Goal: Task Accomplishment & Management: Use online tool/utility

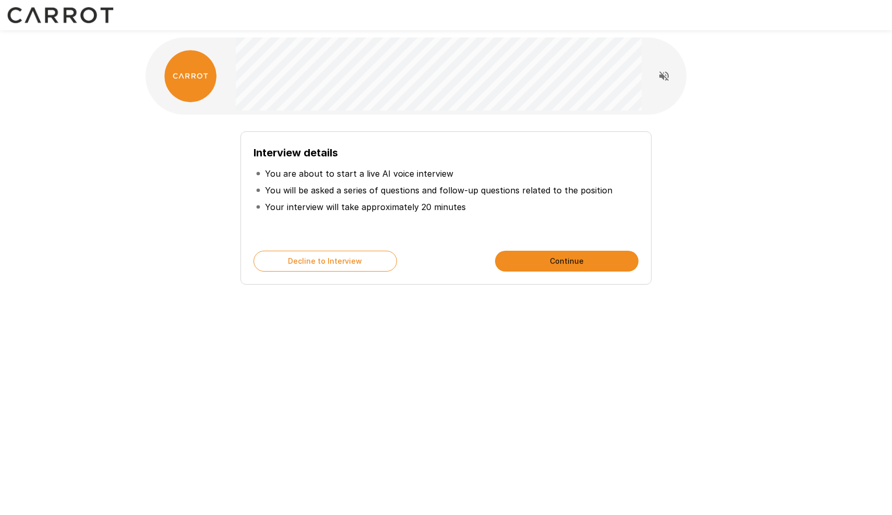
click at [411, 177] on p "You are about to start a live AI voice interview" at bounding box center [359, 173] width 188 height 13
click at [404, 199] on li "Your interview will take approximately 20 minutes" at bounding box center [446, 207] width 385 height 17
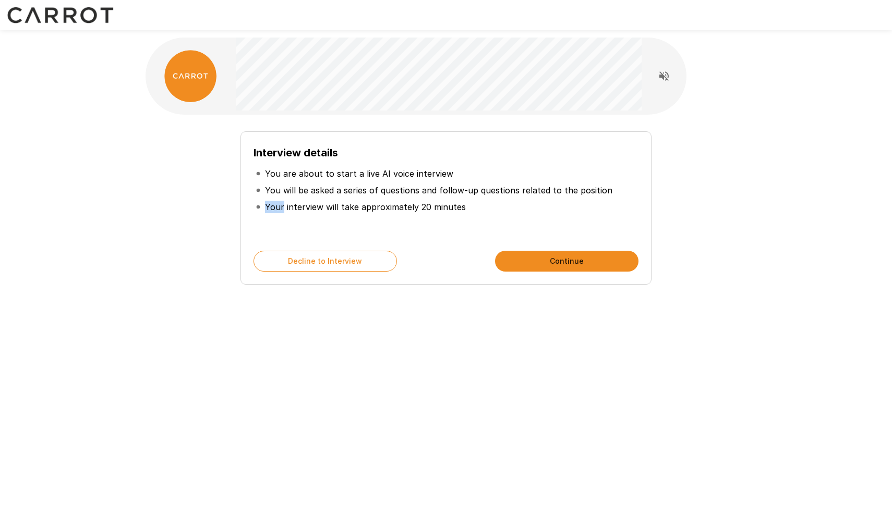
click at [404, 199] on li "Your interview will take approximately 20 minutes" at bounding box center [446, 207] width 385 height 17
click at [464, 180] on li "You are about to start a live AI voice interview" at bounding box center [446, 173] width 385 height 17
click at [424, 195] on p "You will be asked a series of questions and follow-up questions related to the …" at bounding box center [438, 190] width 347 height 13
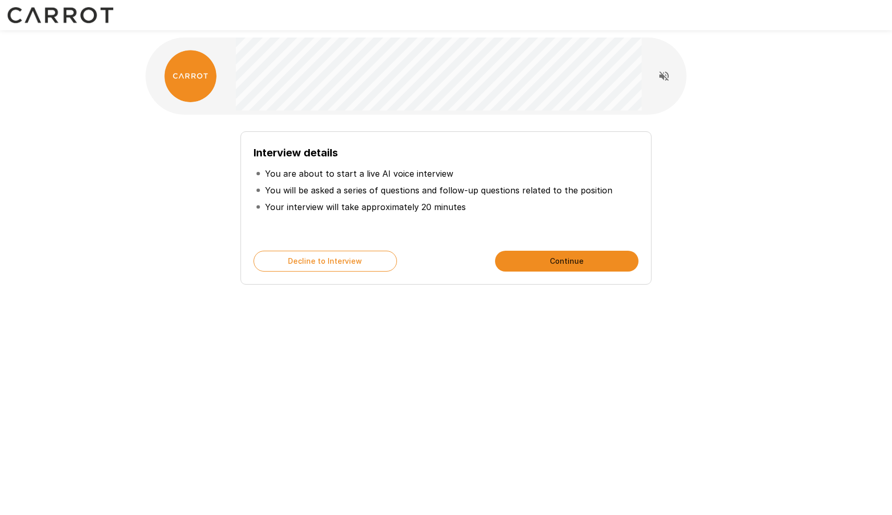
click at [424, 195] on p "You will be asked a series of questions and follow-up questions related to the …" at bounding box center [438, 190] width 347 height 13
click at [483, 228] on div "Interview details You are about to start a live AI voice interview You will be …" at bounding box center [446, 192] width 385 height 94
